Goal: Find specific page/section: Find specific page/section

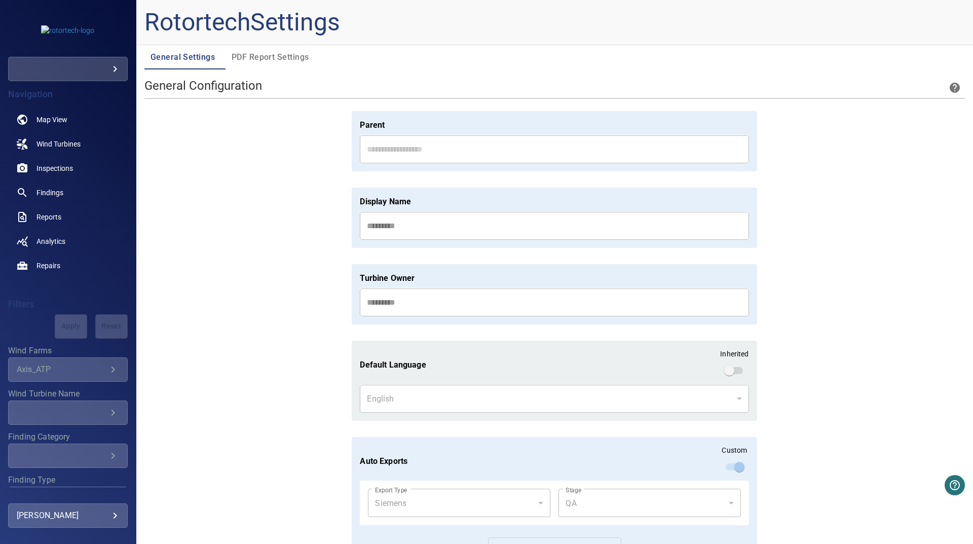
drag, startPoint x: 271, startPoint y: 67, endPoint x: 271, endPoint y: 53, distance: 14.2
click at [271, 65] on button "PDF Report Settings" at bounding box center [270, 57] width 90 height 24
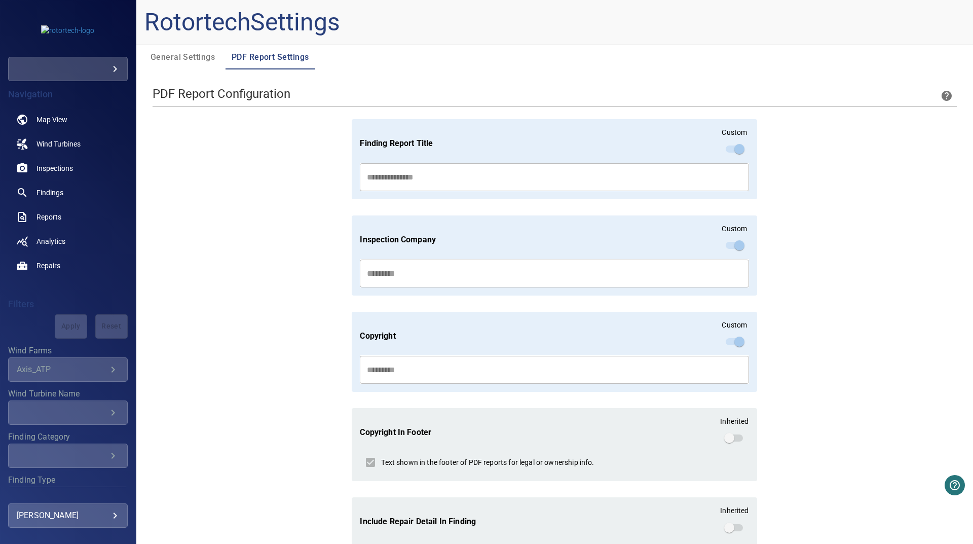
click at [271, 54] on span "PDF Report Settings" at bounding box center [271, 57] width 78 height 14
drag, startPoint x: 216, startPoint y: 64, endPoint x: 379, endPoint y: 76, distance: 164.0
click at [216, 64] on span "General Settings" at bounding box center [184, 57] width 69 height 14
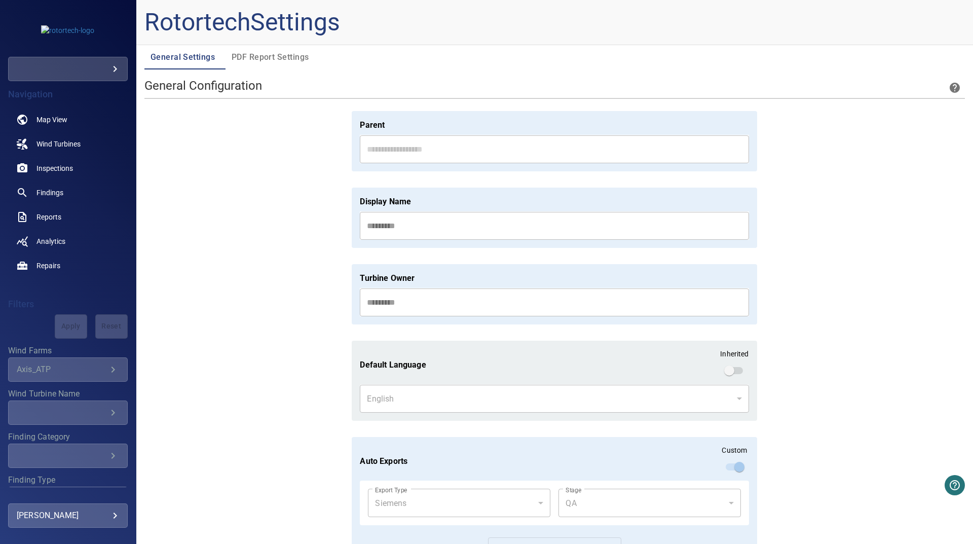
click at [278, 57] on span "PDF Report Settings" at bounding box center [271, 57] width 78 height 14
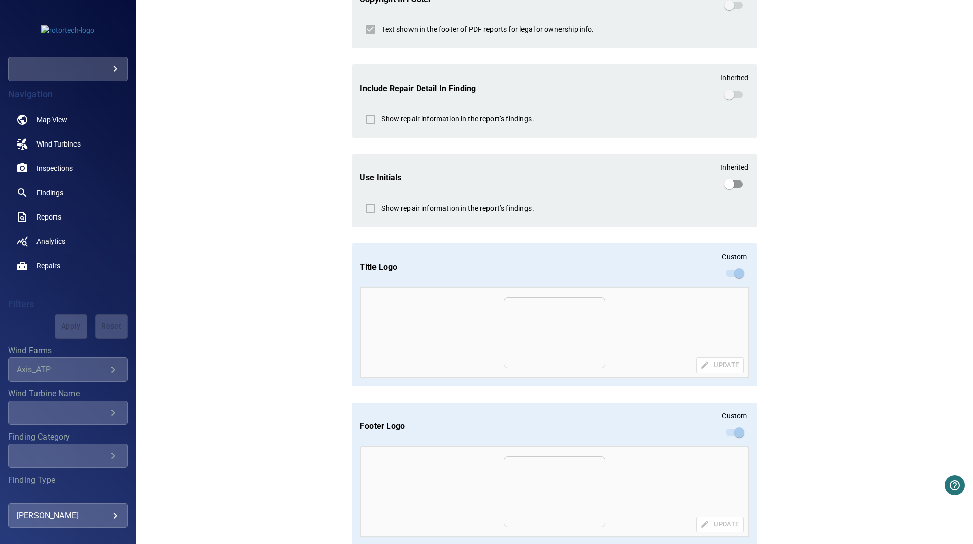
scroll to position [485, 0]
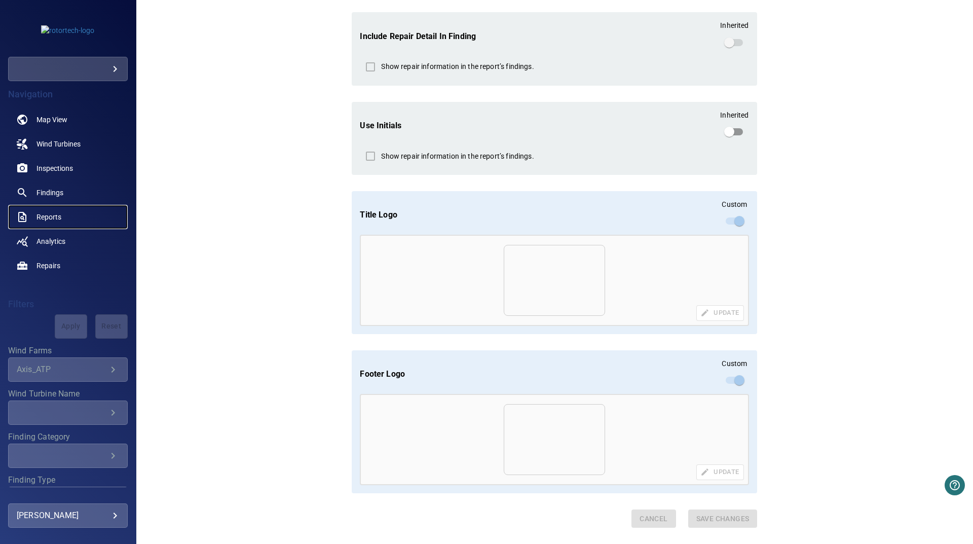
click at [45, 220] on span "Reports" at bounding box center [48, 217] width 25 height 10
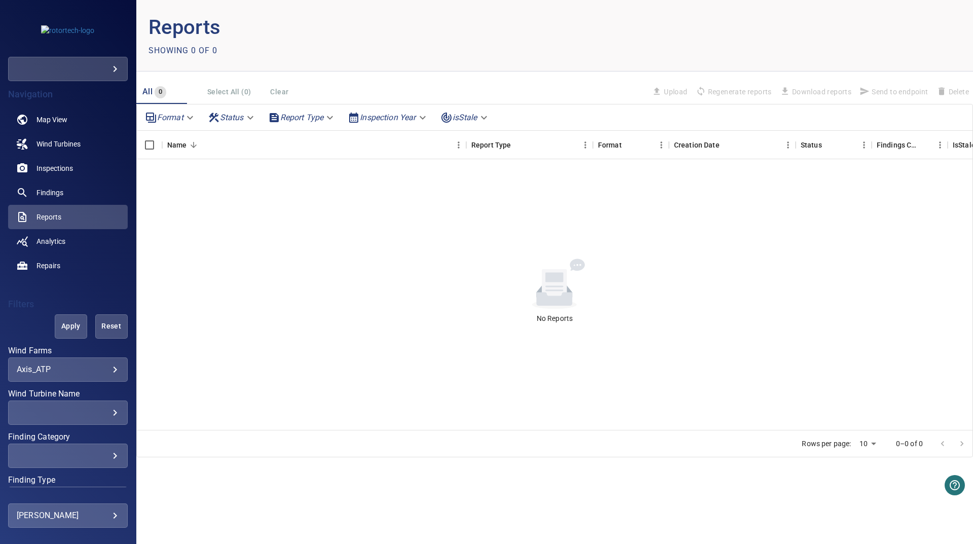
click at [70, 366] on body "**********" at bounding box center [486, 272] width 973 height 544
click at [203, 428] on span "Jasdan" at bounding box center [207, 432] width 50 height 12
type input "**********"
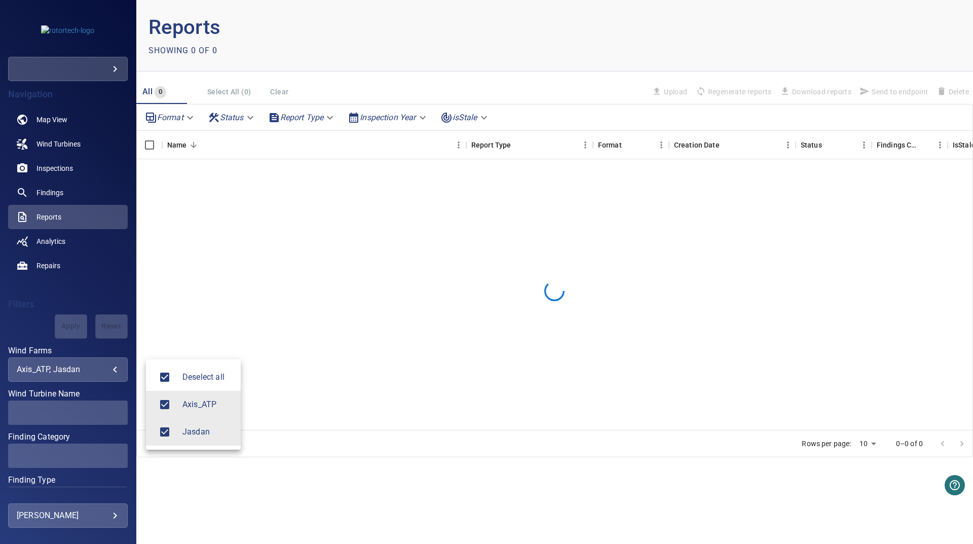
click at [568, 463] on div at bounding box center [486, 272] width 973 height 544
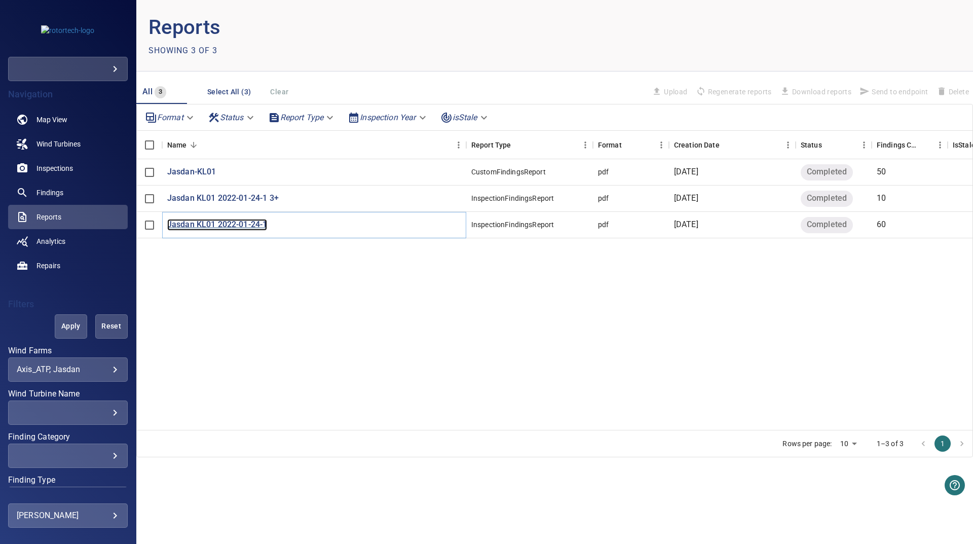
click at [198, 222] on p "Jasdan KL01 2022-01-24-1" at bounding box center [217, 225] width 100 height 12
click at [264, 201] on p "Jasdan KL01 2022-01-24-1 3+" at bounding box center [222, 198] width 111 height 12
